Goal: Check status: Check status

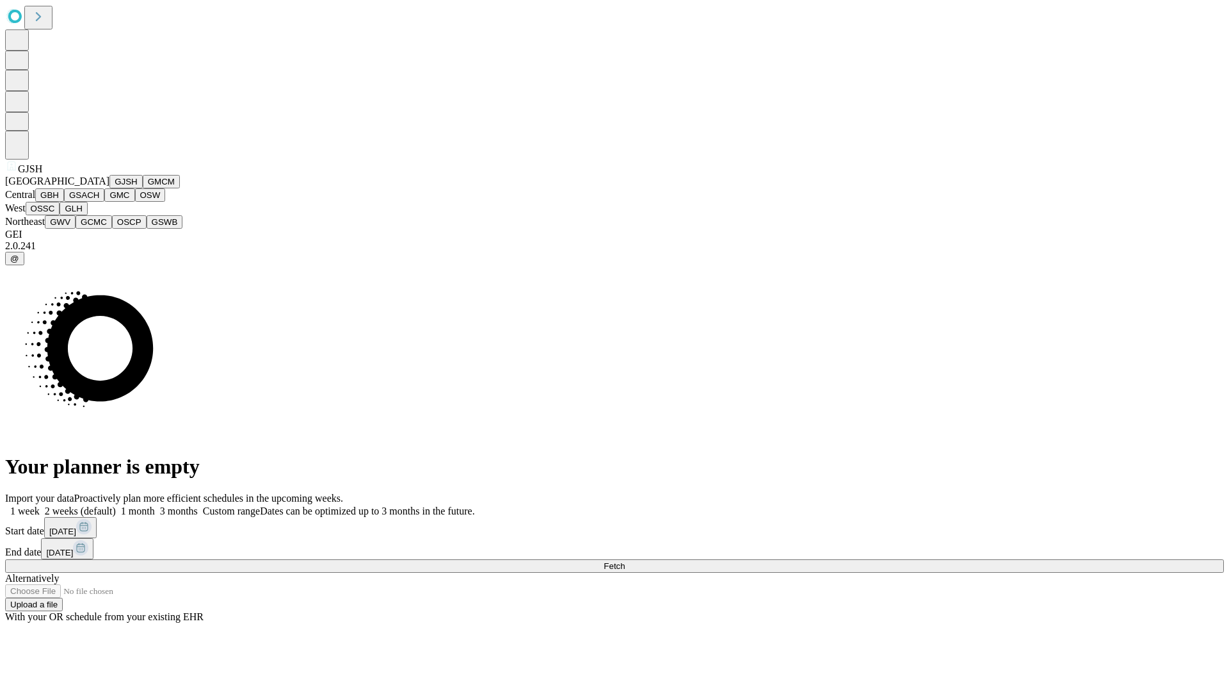
click at [109, 188] on button "GJSH" at bounding box center [125, 181] width 33 height 13
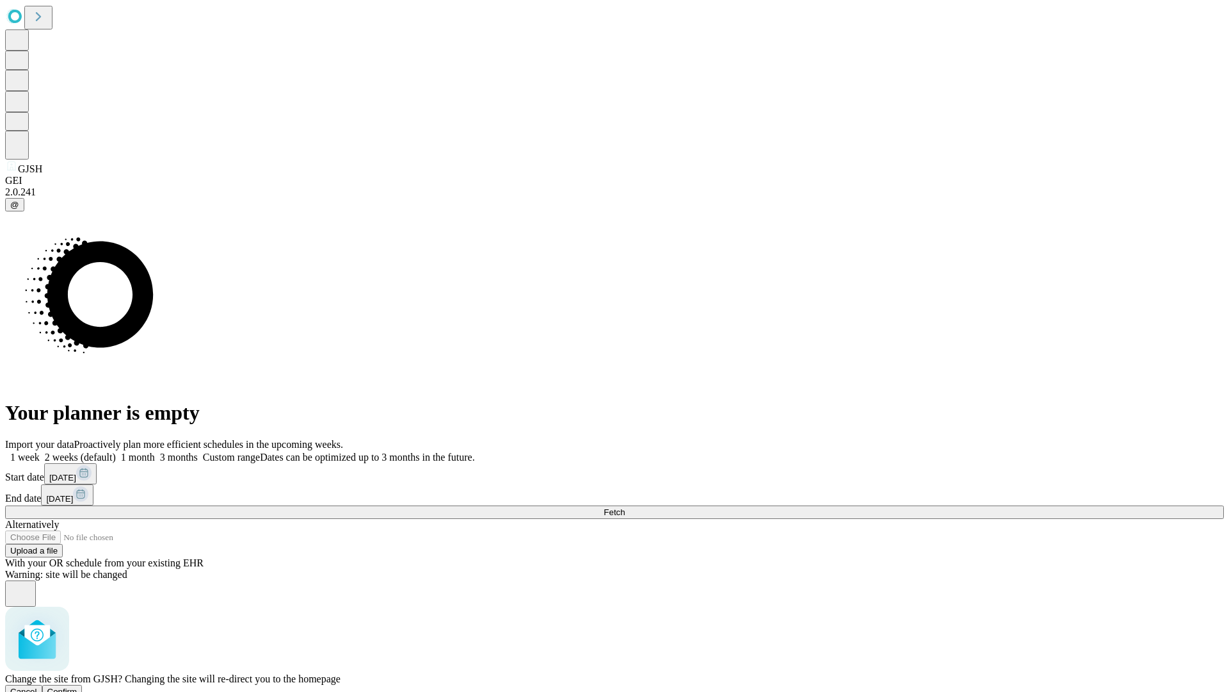
click at [77, 686] on span "Confirm" at bounding box center [62, 691] width 30 height 10
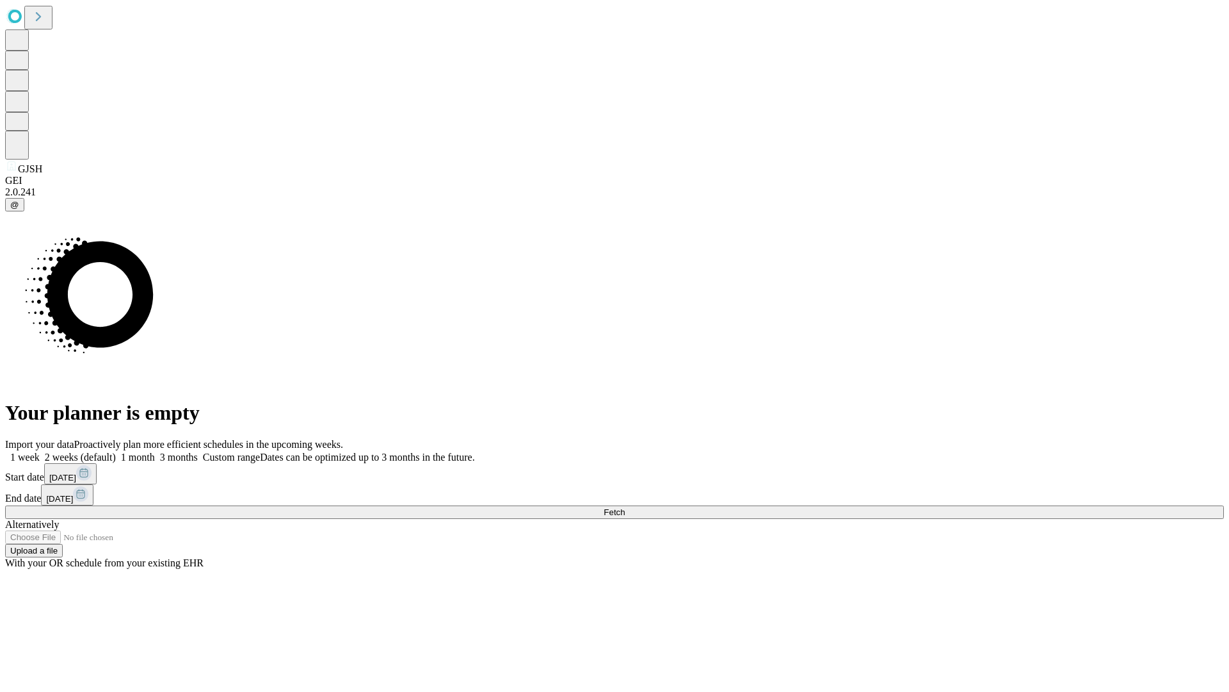
click at [116, 451] on label "2 weeks (default)" at bounding box center [78, 456] width 76 height 11
click at [625, 507] on span "Fetch" at bounding box center [614, 512] width 21 height 10
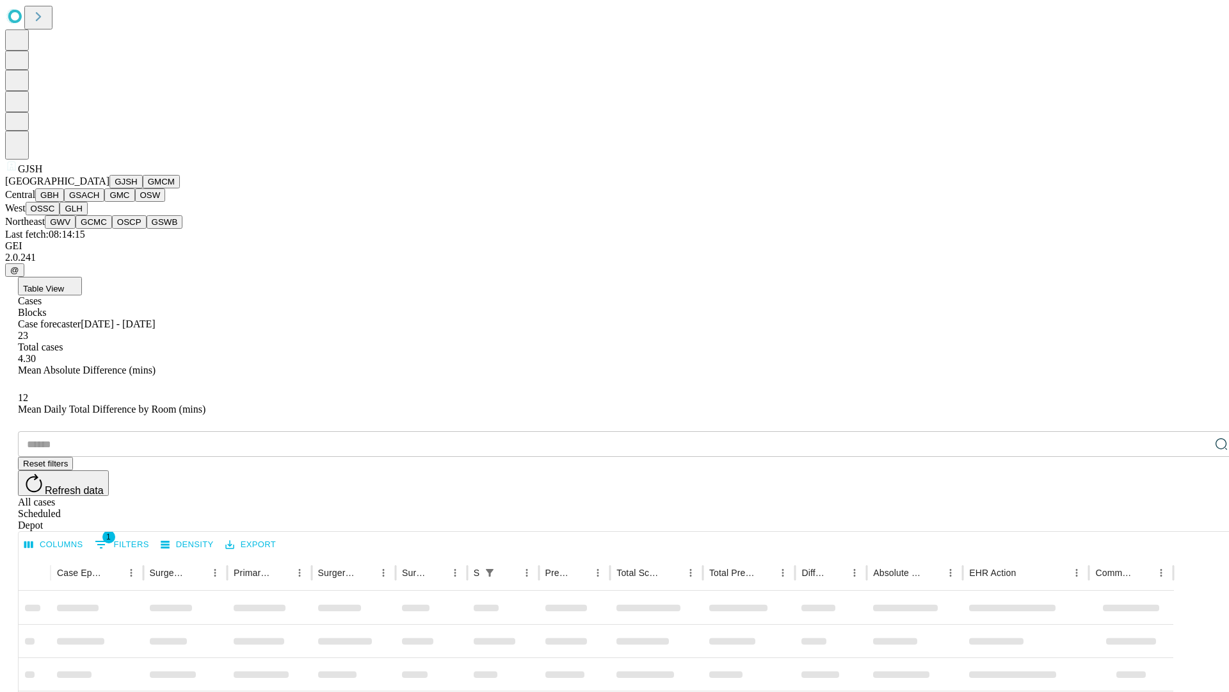
click at [143, 188] on button "GMCM" at bounding box center [161, 181] width 37 height 13
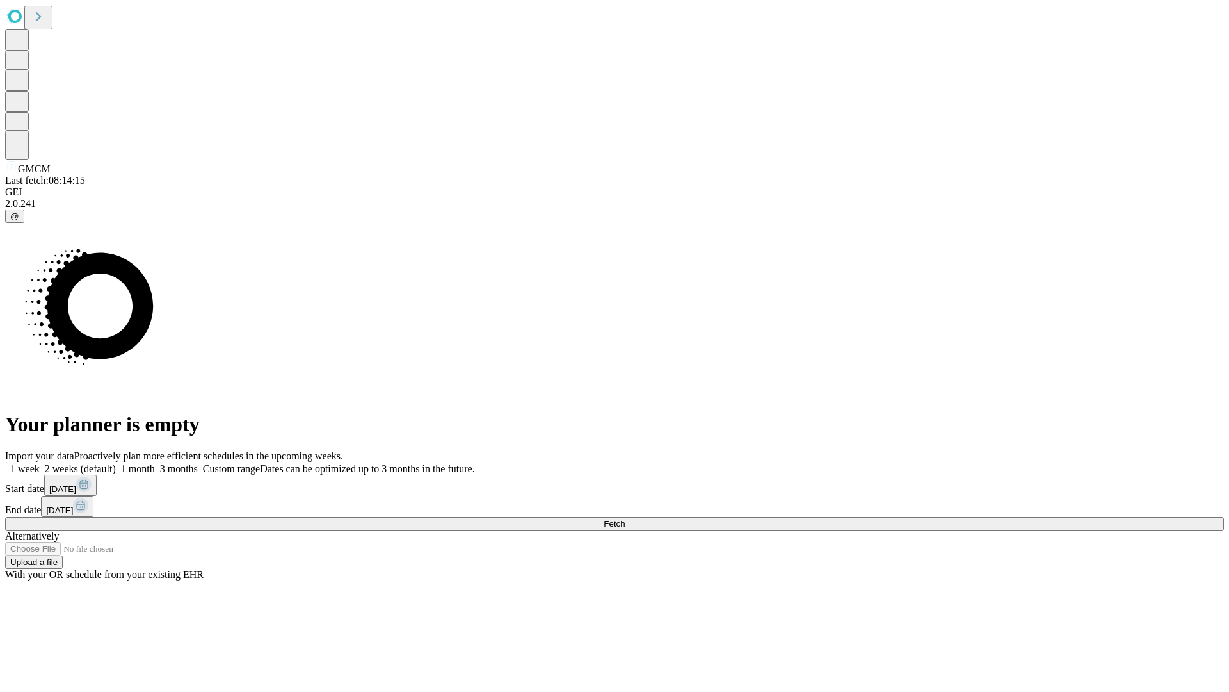
click at [116, 463] on label "2 weeks (default)" at bounding box center [78, 468] width 76 height 11
click at [625, 519] on span "Fetch" at bounding box center [614, 524] width 21 height 10
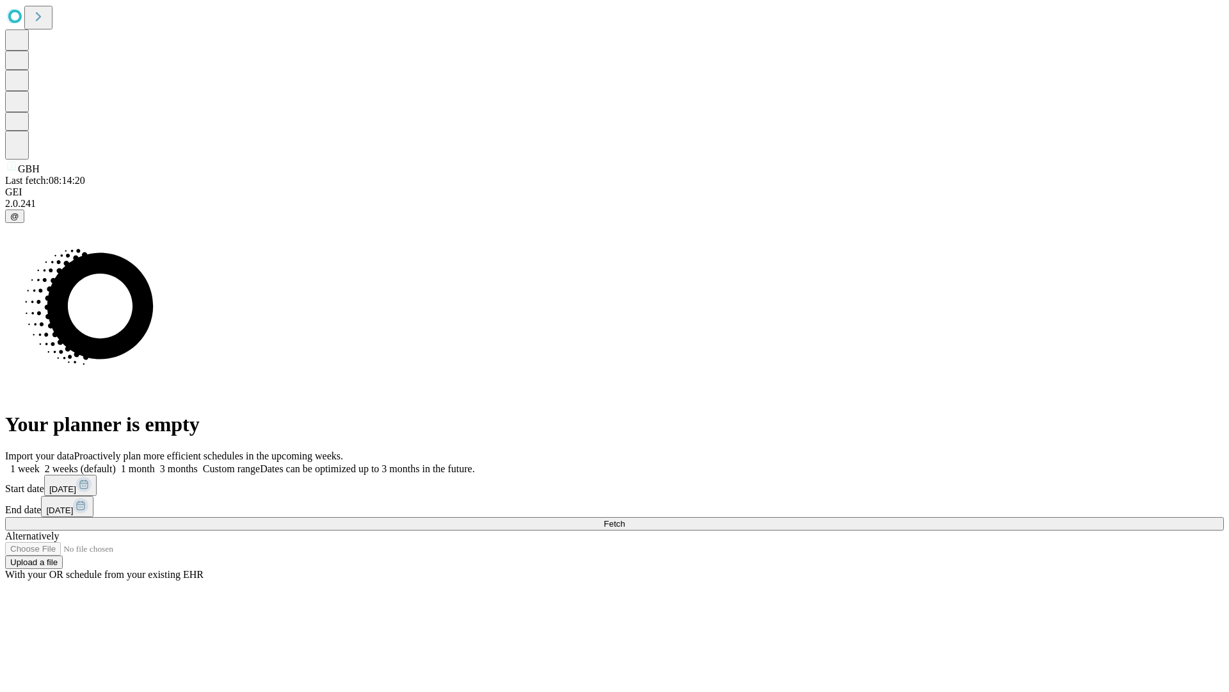
click at [116, 463] on label "2 weeks (default)" at bounding box center [78, 468] width 76 height 11
click at [625, 519] on span "Fetch" at bounding box center [614, 524] width 21 height 10
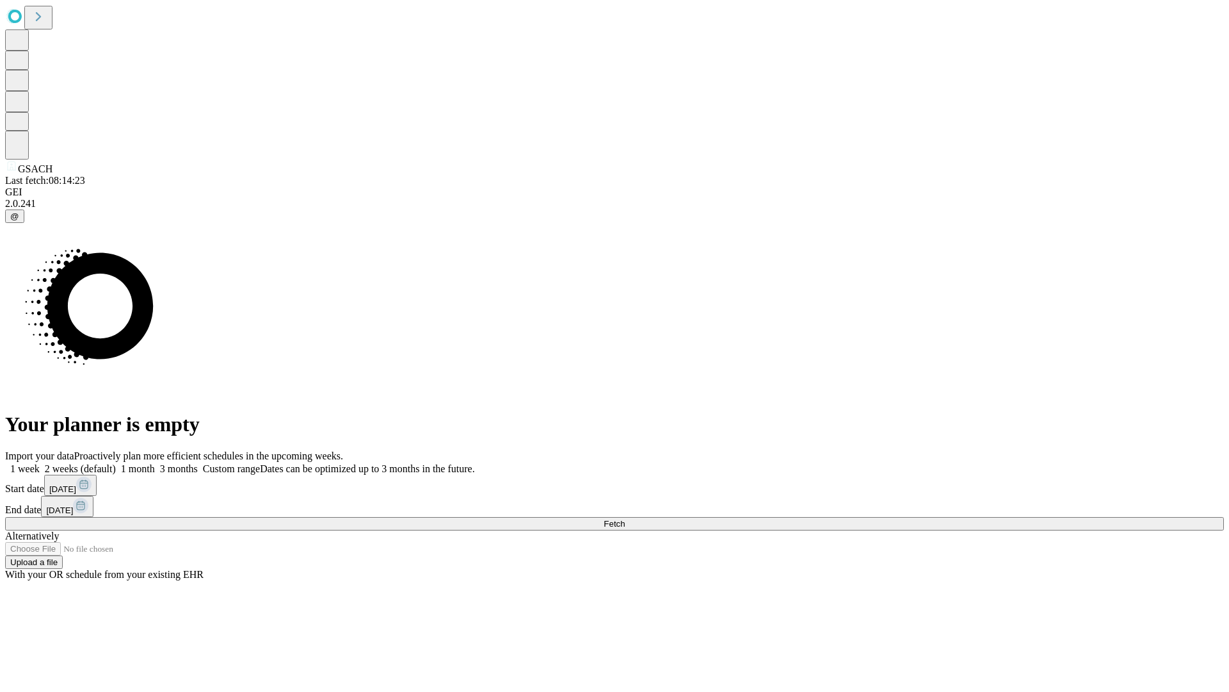
click at [116, 463] on label "2 weeks (default)" at bounding box center [78, 468] width 76 height 11
click at [625, 519] on span "Fetch" at bounding box center [614, 524] width 21 height 10
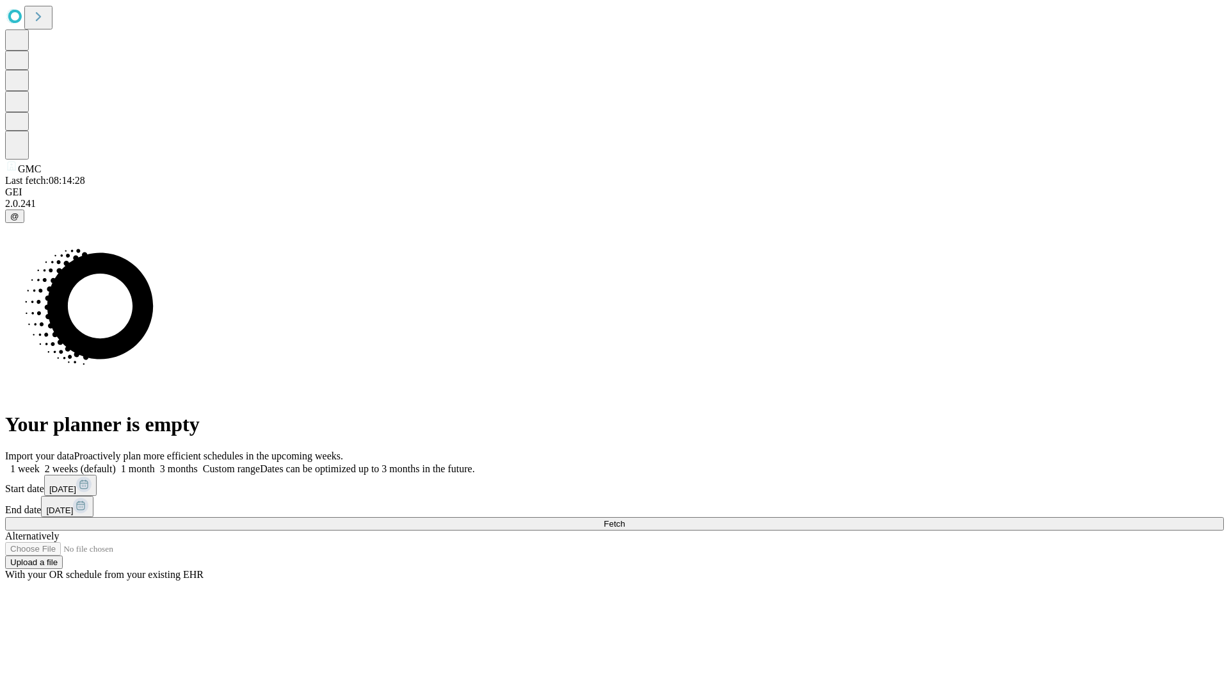
click at [116, 463] on label "2 weeks (default)" at bounding box center [78, 468] width 76 height 11
click at [625, 519] on span "Fetch" at bounding box center [614, 524] width 21 height 10
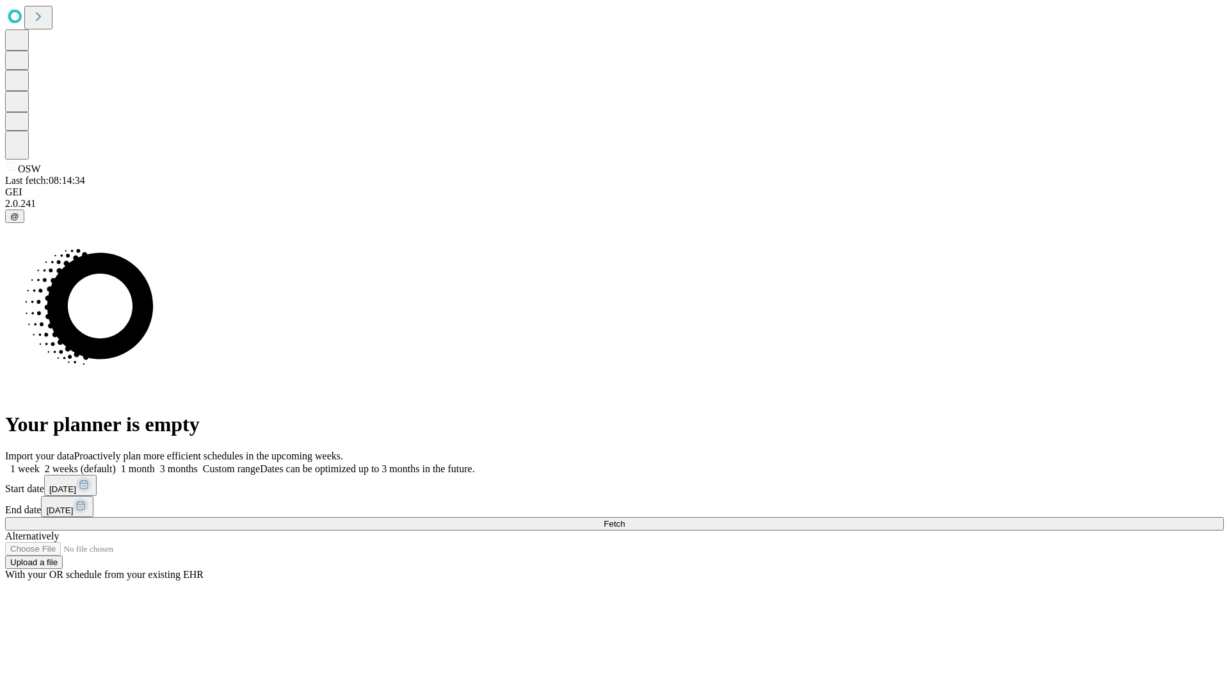
click at [116, 463] on label "2 weeks (default)" at bounding box center [78, 468] width 76 height 11
click at [625, 519] on span "Fetch" at bounding box center [614, 524] width 21 height 10
click at [116, 463] on label "2 weeks (default)" at bounding box center [78, 468] width 76 height 11
click at [625, 519] on span "Fetch" at bounding box center [614, 524] width 21 height 10
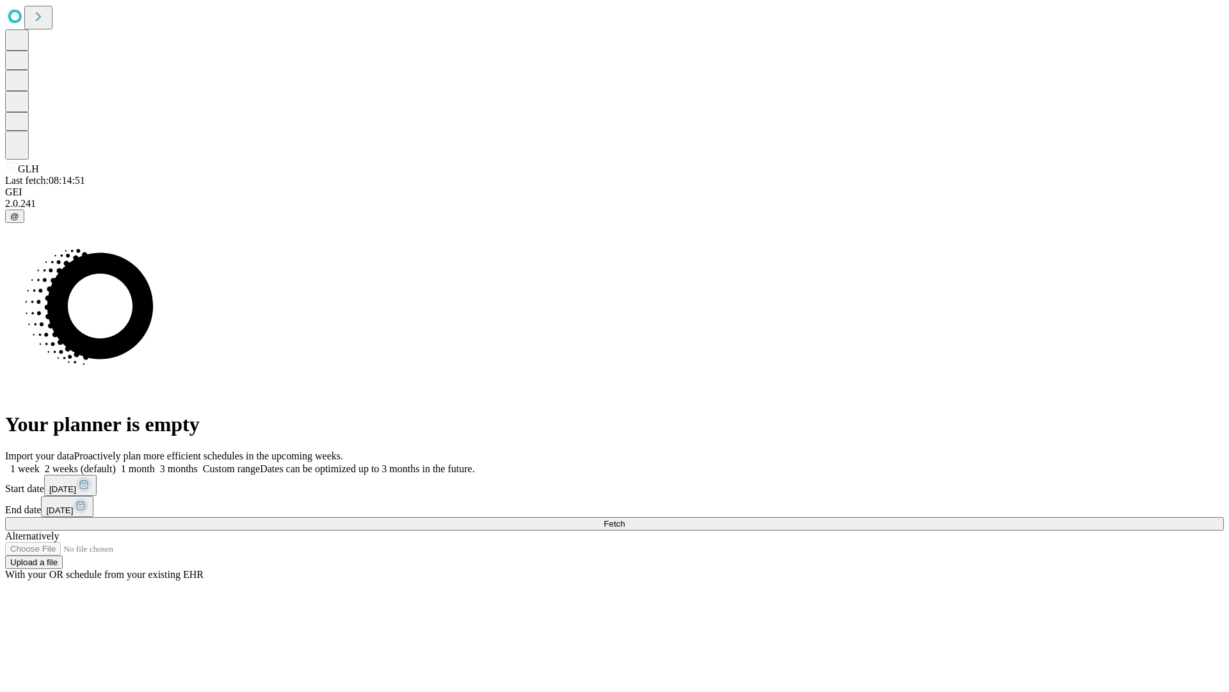
click at [116, 463] on label "2 weeks (default)" at bounding box center [78, 468] width 76 height 11
click at [625, 519] on span "Fetch" at bounding box center [614, 524] width 21 height 10
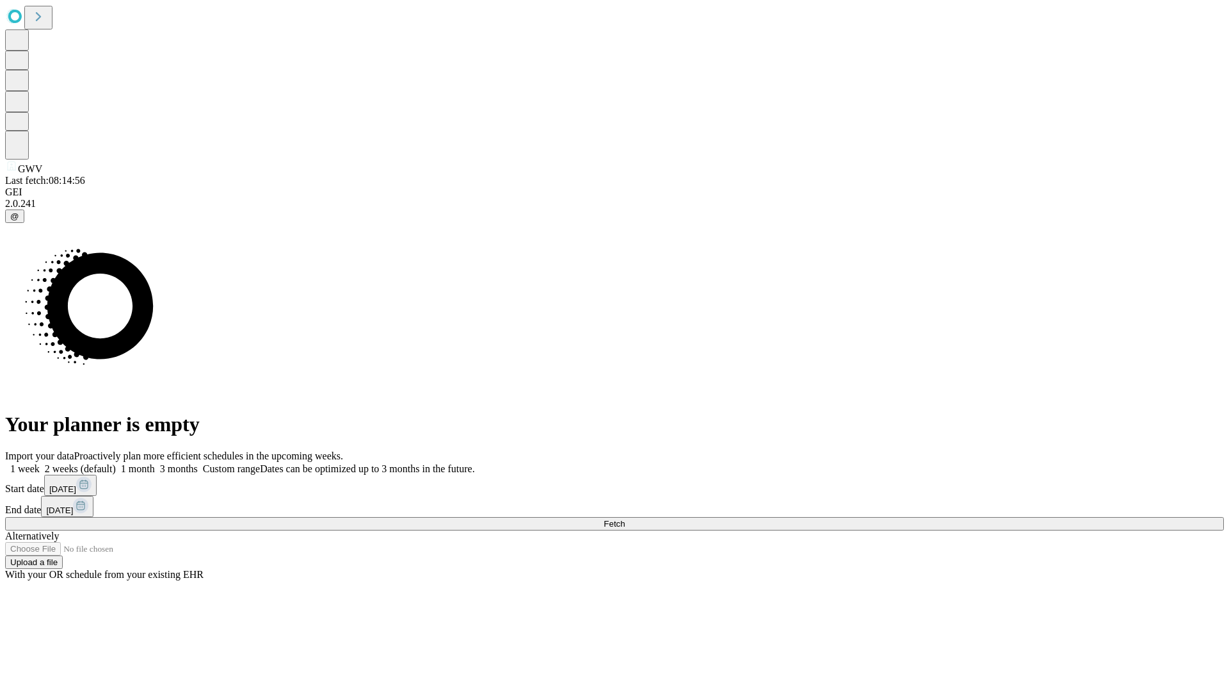
click at [116, 463] on label "2 weeks (default)" at bounding box center [78, 468] width 76 height 11
click at [625, 519] on span "Fetch" at bounding box center [614, 524] width 21 height 10
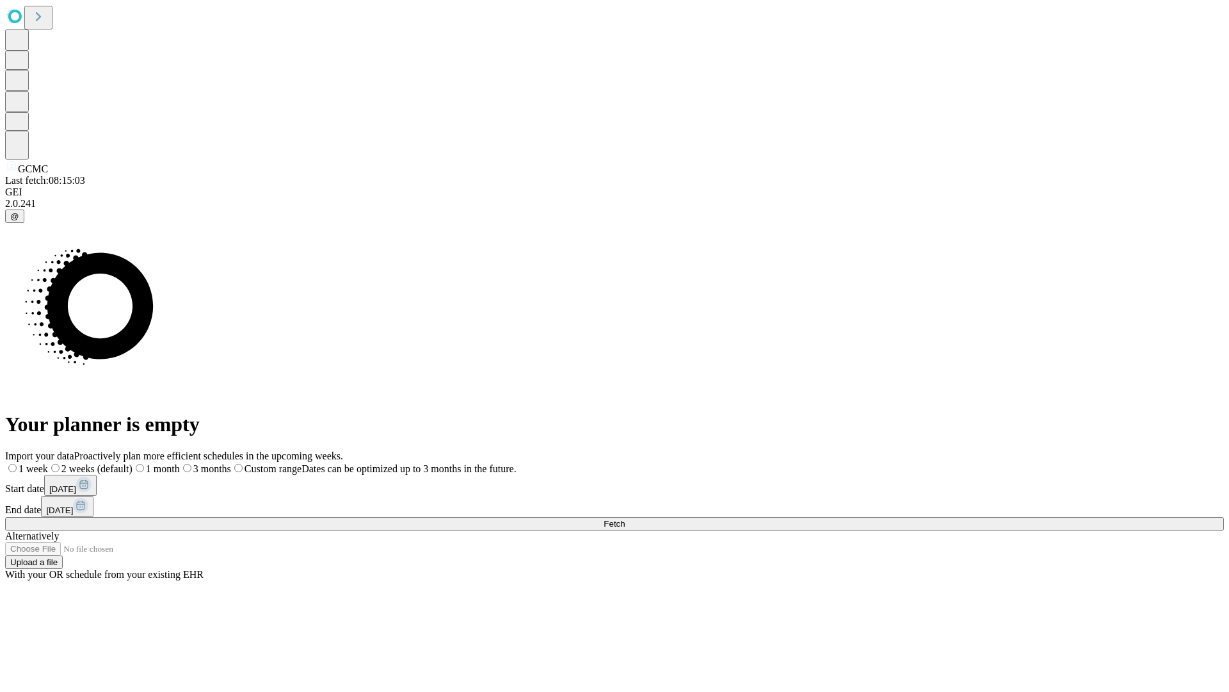
click at [133, 463] on label "2 weeks (default)" at bounding box center [90, 468] width 85 height 11
click at [625, 519] on span "Fetch" at bounding box center [614, 524] width 21 height 10
